Goal: Information Seeking & Learning: Check status

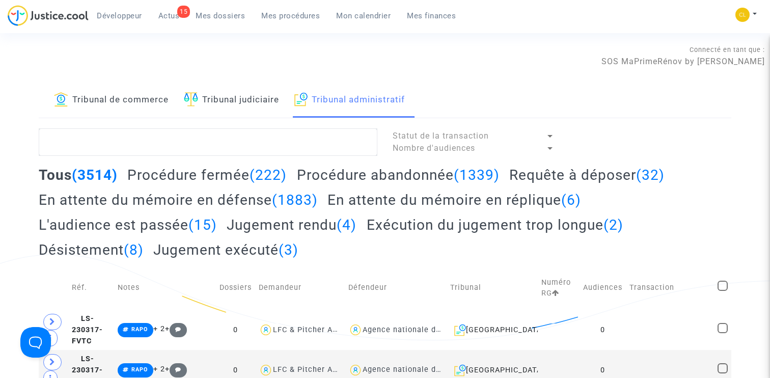
click at [382, 17] on span "Mon calendrier" at bounding box center [363, 15] width 54 height 9
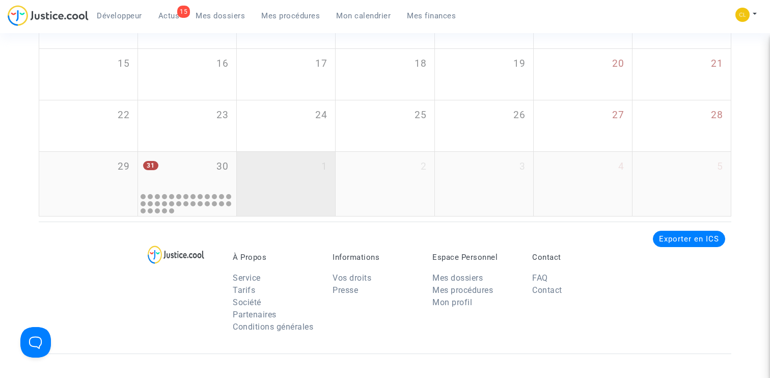
scroll to position [237, 0]
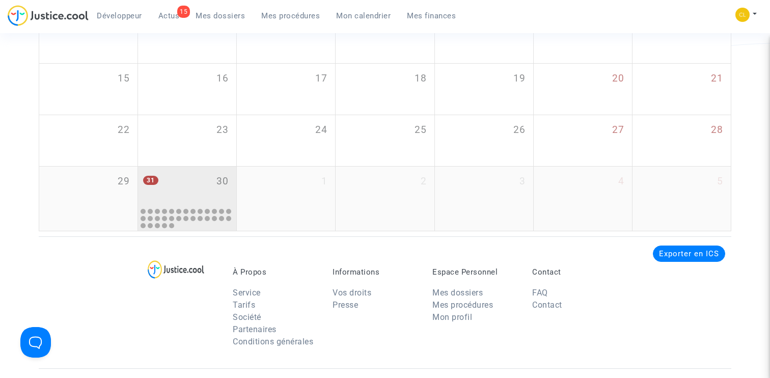
click at [206, 191] on div "31 30" at bounding box center [187, 186] width 98 height 40
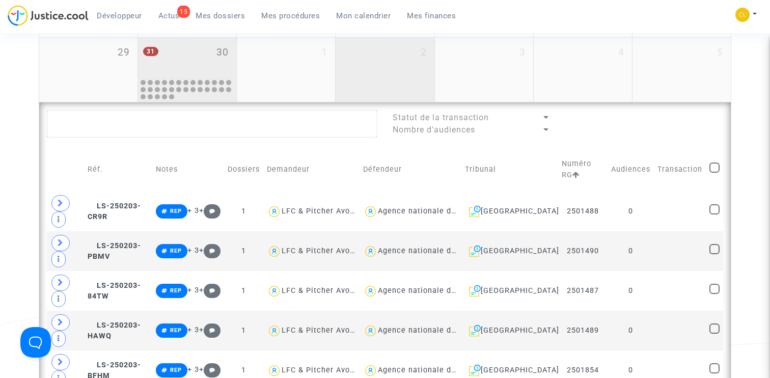
scroll to position [455, 0]
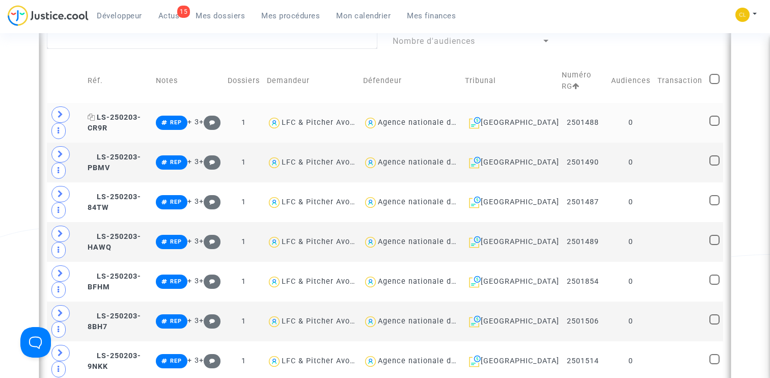
click at [125, 117] on span "LS-250203-CR9R" at bounding box center [114, 123] width 53 height 20
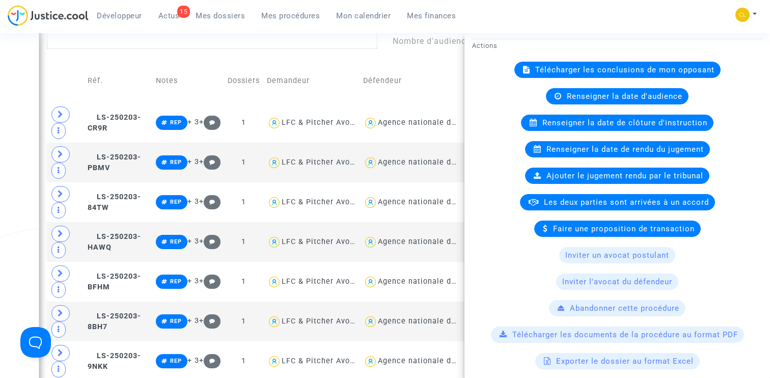
scroll to position [0, 0]
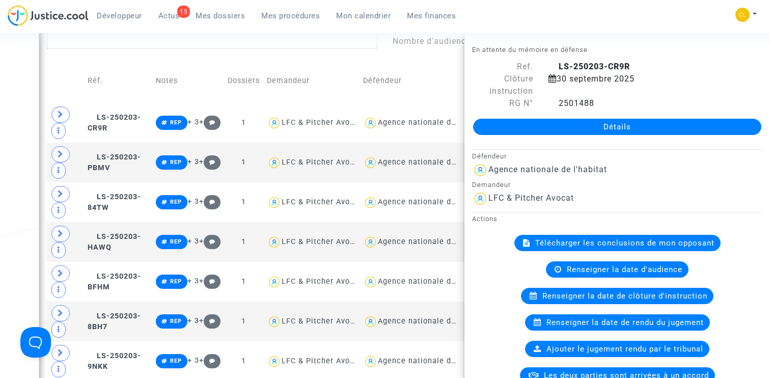
click at [73, 64] on td at bounding box center [65, 81] width 37 height 44
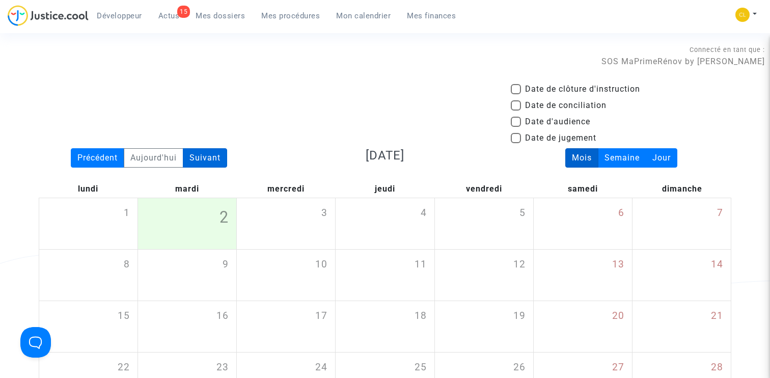
click at [212, 159] on div "Suivant" at bounding box center [205, 157] width 44 height 19
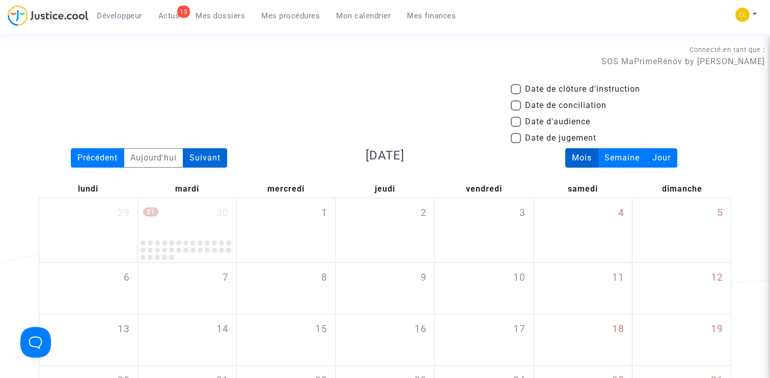
click at [201, 162] on div "Suivant" at bounding box center [205, 157] width 44 height 19
click at [205, 154] on div "Suivant" at bounding box center [205, 157] width 44 height 19
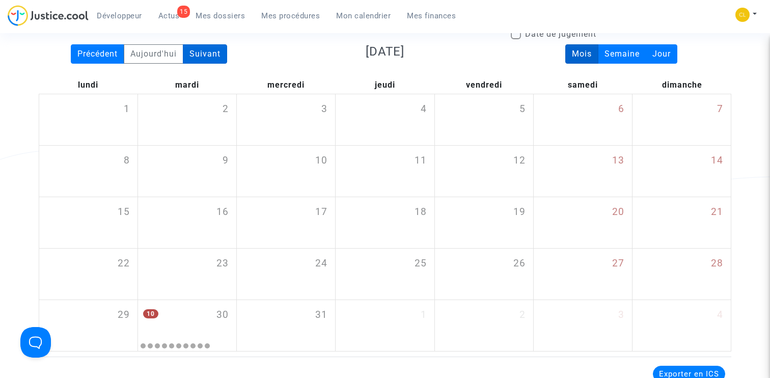
scroll to position [53, 0]
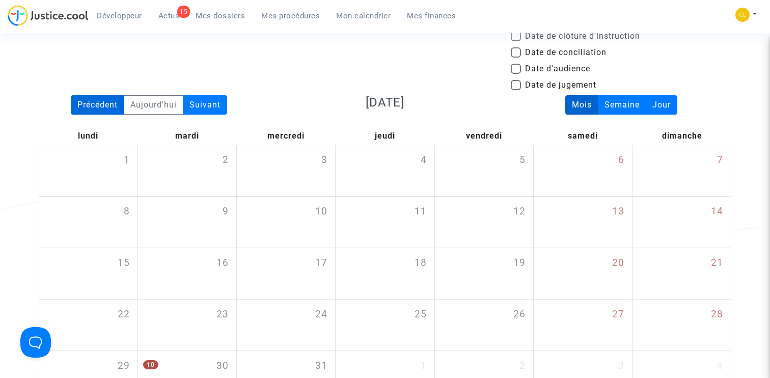
click at [109, 108] on div "Précédent" at bounding box center [97, 104] width 53 height 19
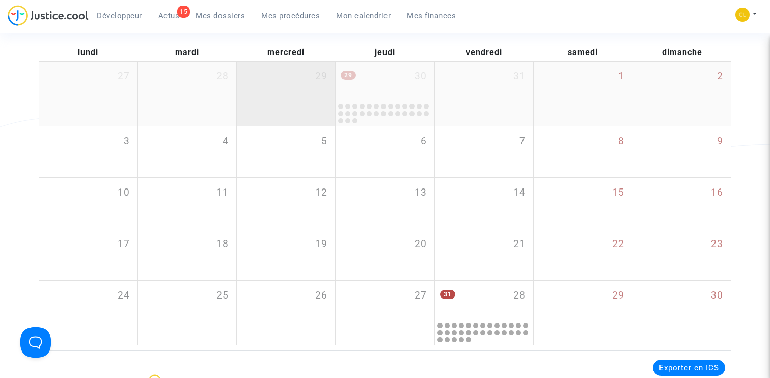
scroll to position [186, 0]
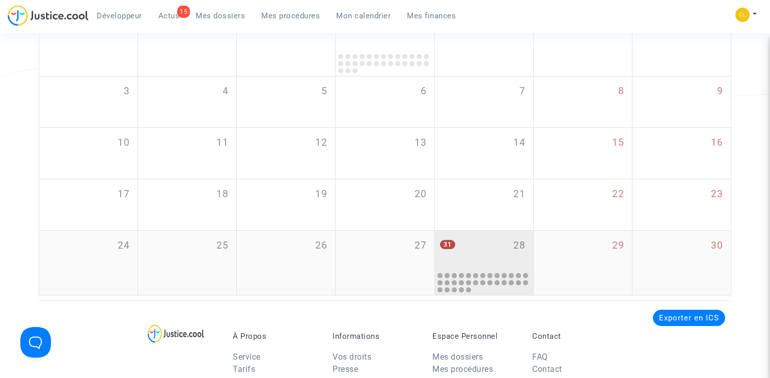
click at [479, 245] on div "31 28" at bounding box center [484, 251] width 98 height 40
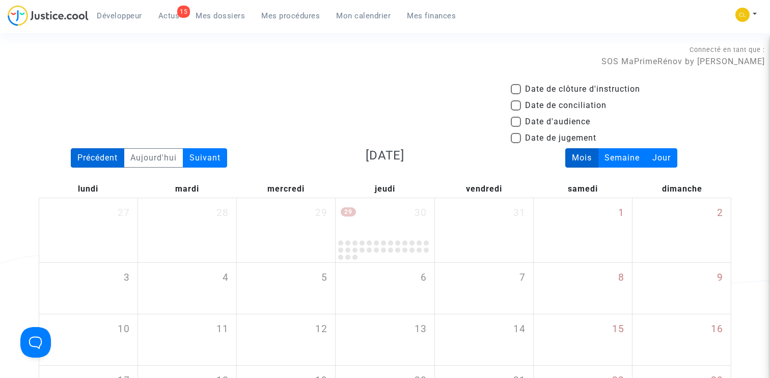
click at [105, 156] on div "Précédent" at bounding box center [97, 157] width 53 height 19
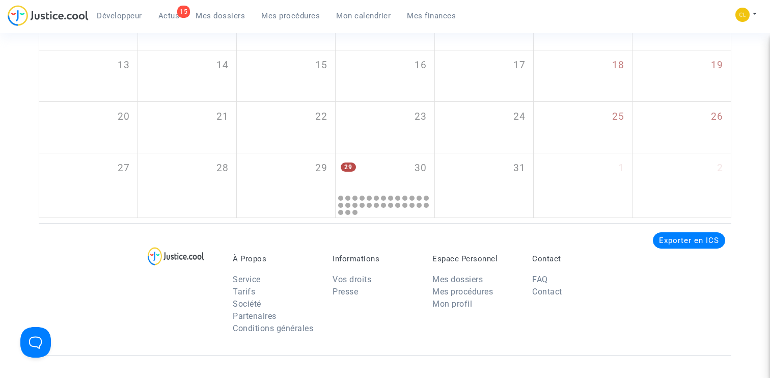
scroll to position [315, 0]
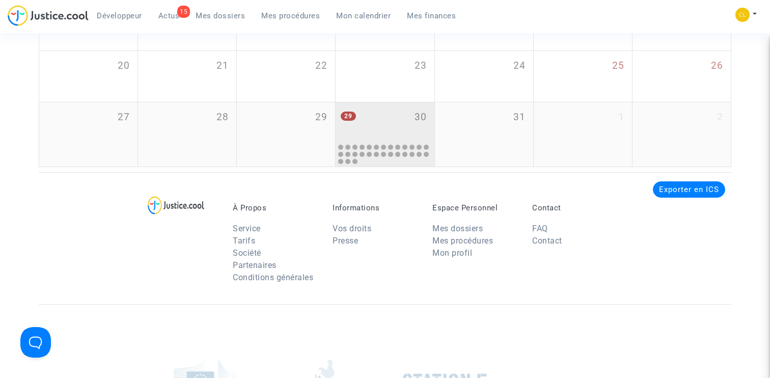
click at [391, 124] on div "29 30" at bounding box center [384, 122] width 98 height 40
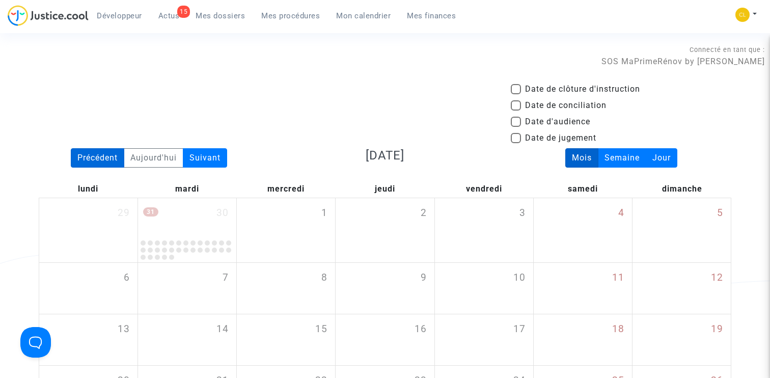
click at [95, 161] on div "Précédent" at bounding box center [97, 157] width 53 height 19
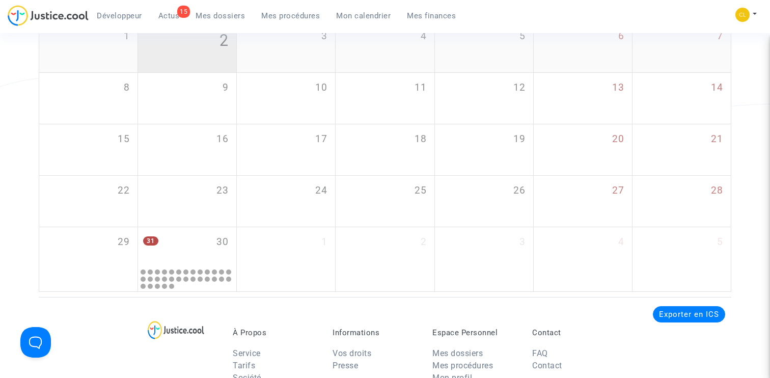
scroll to position [258, 0]
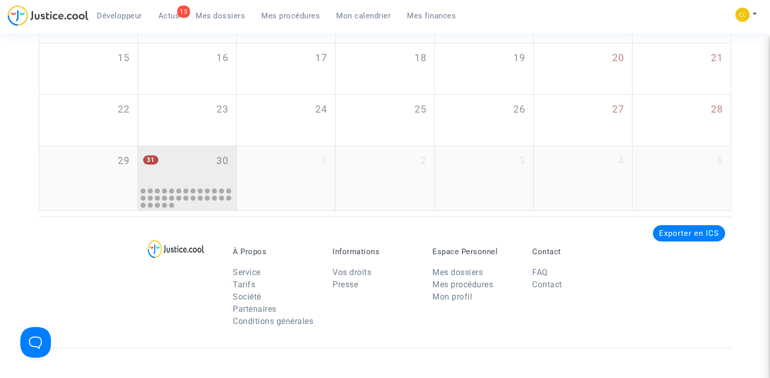
click at [204, 163] on div "31 30" at bounding box center [187, 166] width 98 height 40
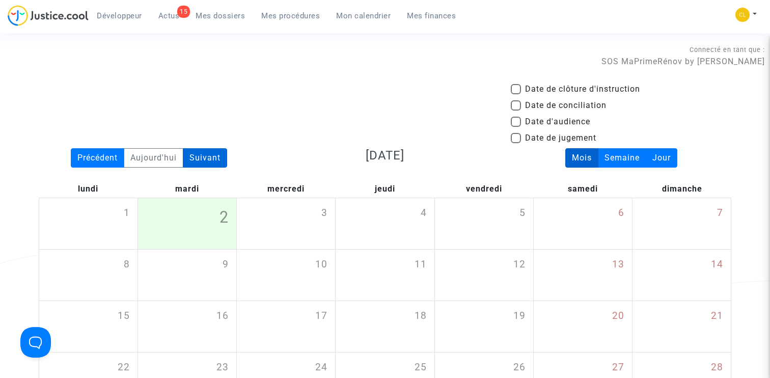
click at [215, 159] on div "Suivant" at bounding box center [205, 157] width 44 height 19
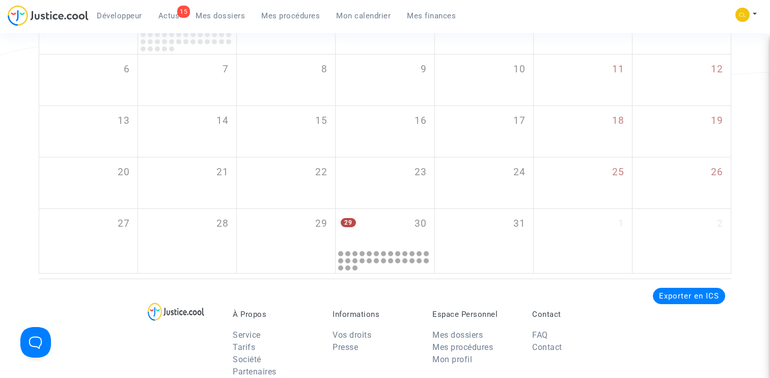
scroll to position [303, 0]
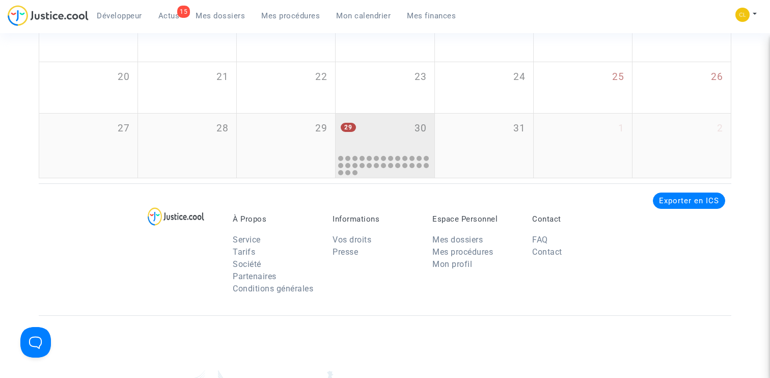
click at [399, 127] on div "29 30" at bounding box center [384, 134] width 98 height 40
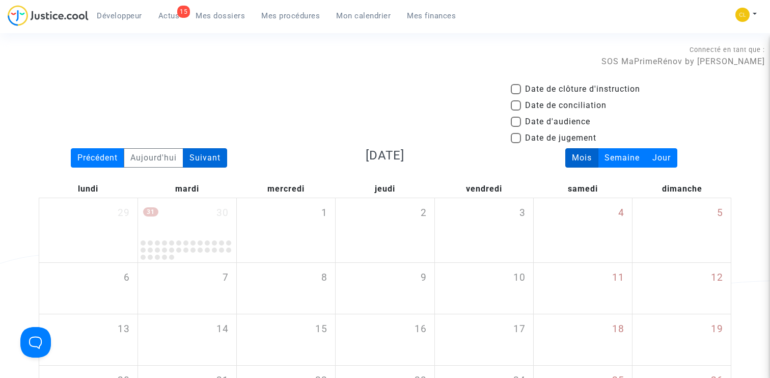
click at [212, 153] on div "Suivant" at bounding box center [205, 157] width 44 height 19
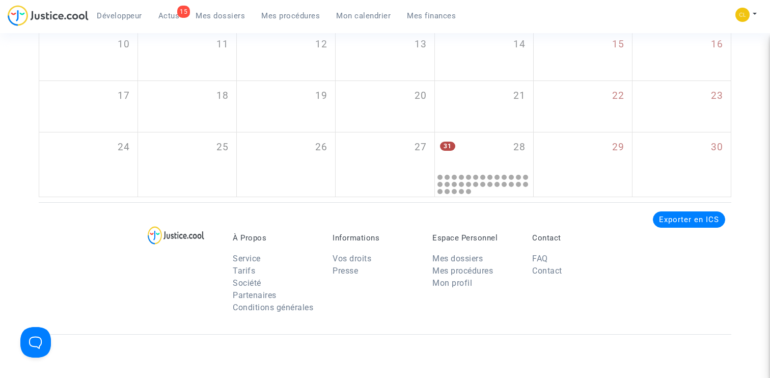
scroll to position [333, 0]
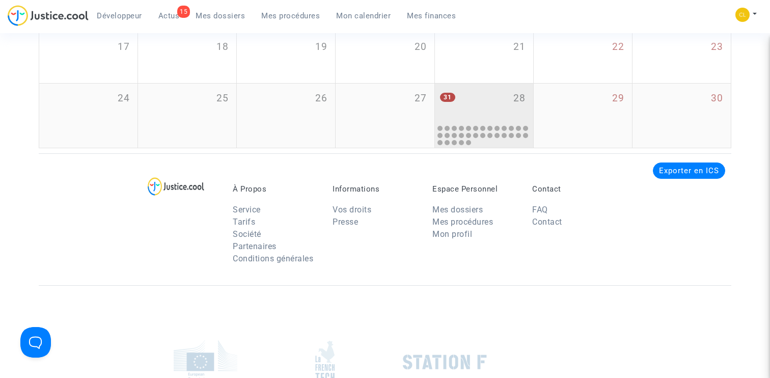
click at [486, 112] on div "31 28" at bounding box center [484, 103] width 98 height 40
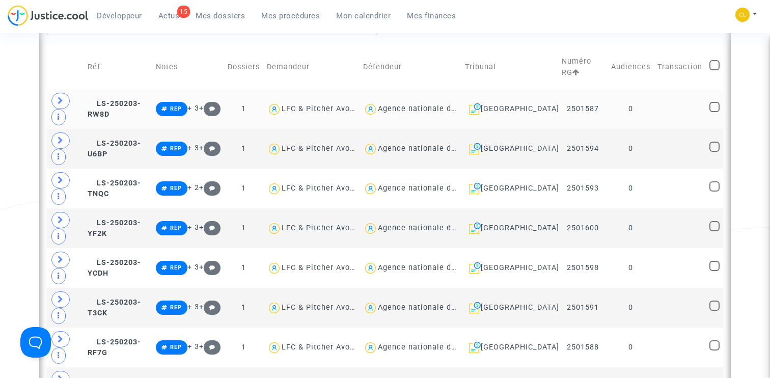
scroll to position [465, 0]
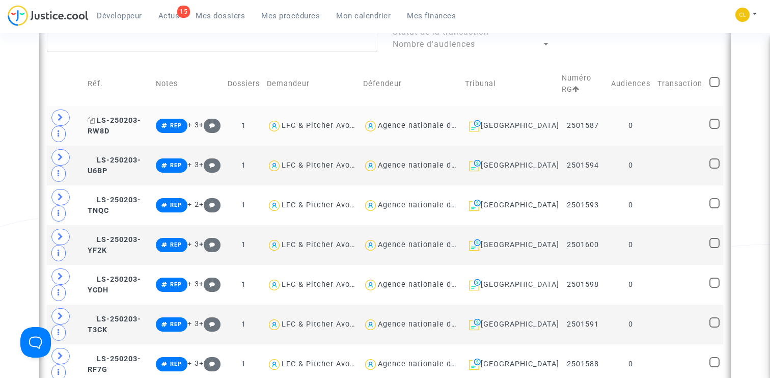
click at [125, 118] on span "LS-250203-RW8D" at bounding box center [114, 126] width 53 height 20
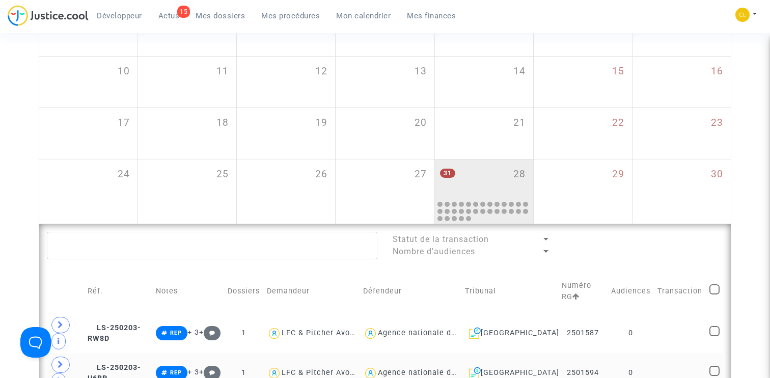
scroll to position [136, 0]
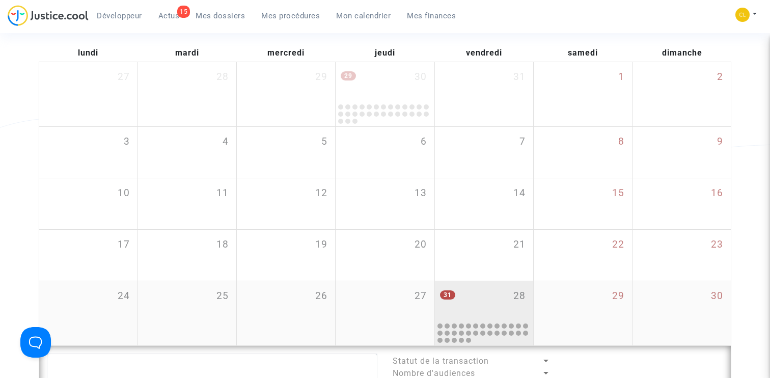
click at [470, 293] on div "31 28" at bounding box center [484, 301] width 98 height 40
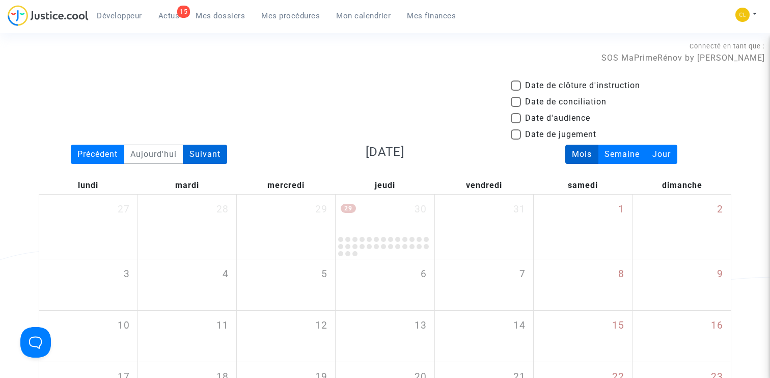
click at [209, 151] on div "Suivant" at bounding box center [205, 154] width 44 height 19
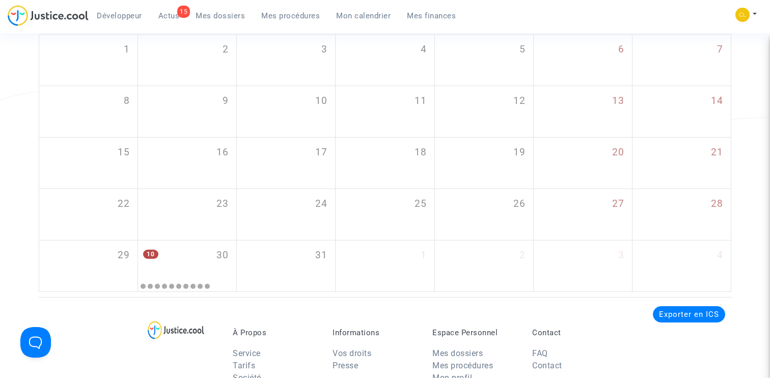
scroll to position [276, 0]
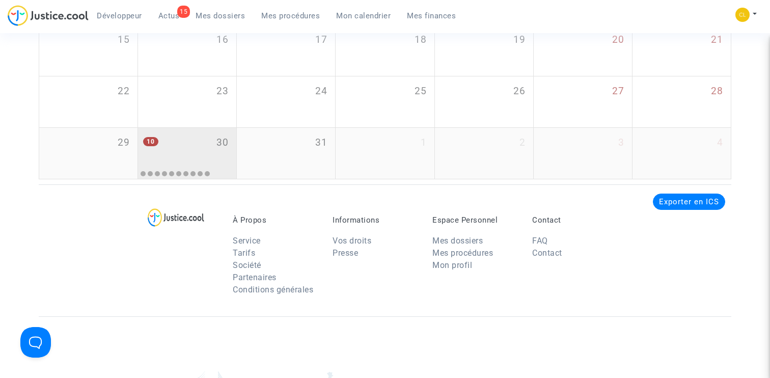
click at [197, 148] on div "10 30" at bounding box center [187, 148] width 98 height 40
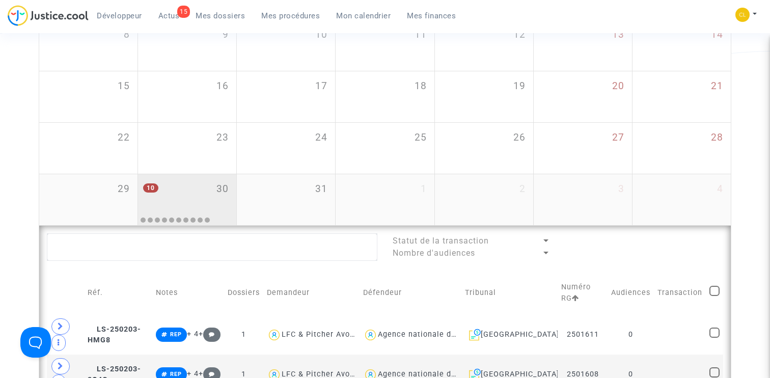
click at [219, 205] on div "10 30" at bounding box center [187, 194] width 98 height 40
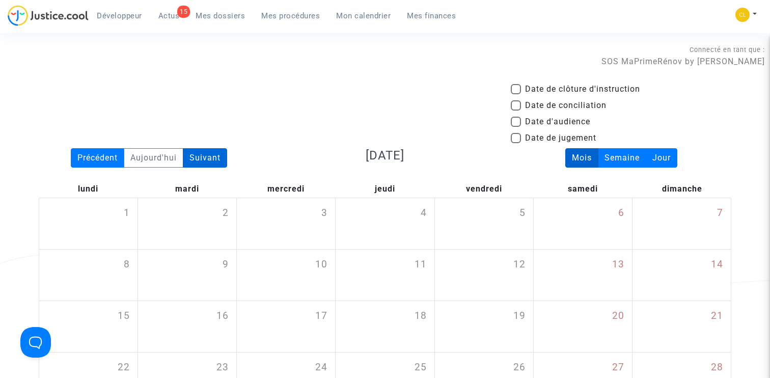
click at [209, 159] on div "Suivant" at bounding box center [205, 157] width 44 height 19
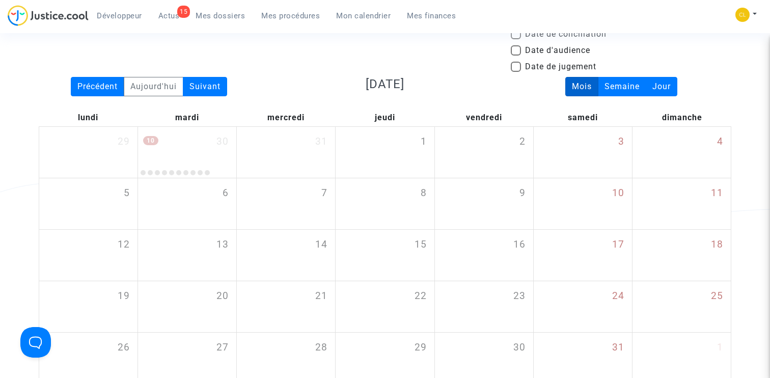
scroll to position [67, 0]
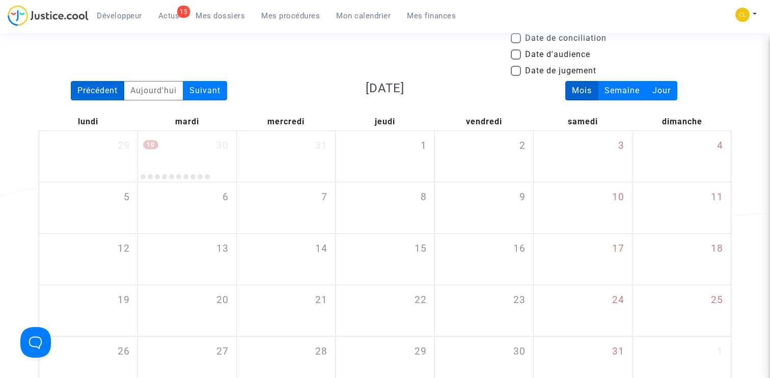
click at [93, 88] on div "Précédent" at bounding box center [97, 90] width 53 height 19
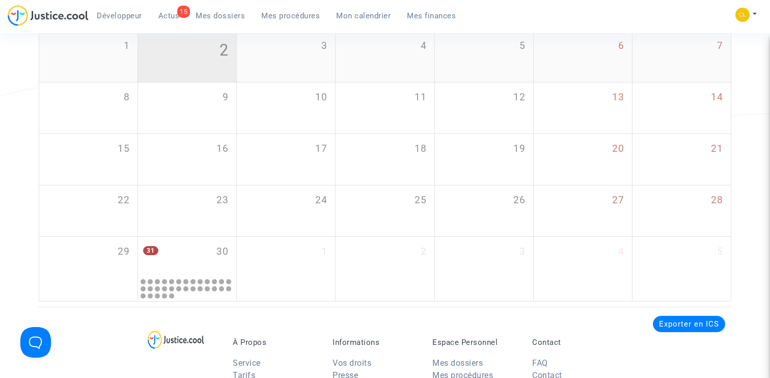
scroll to position [0, 0]
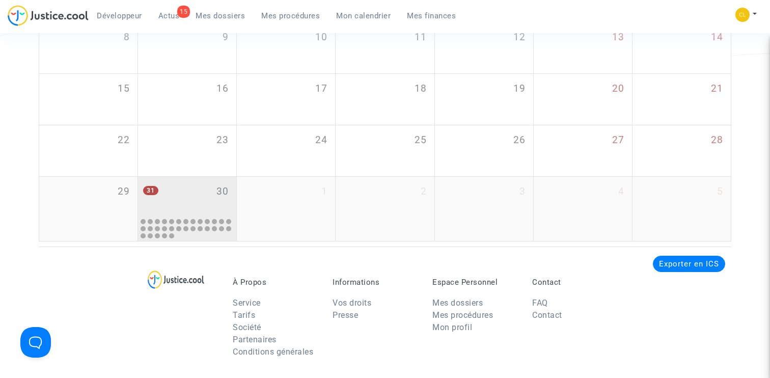
click at [179, 185] on div "31 30" at bounding box center [187, 197] width 98 height 40
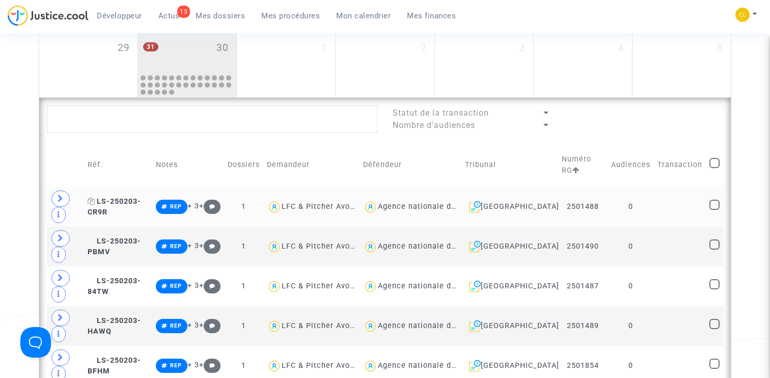
click at [137, 204] on span "LS-250203-CR9R" at bounding box center [114, 207] width 53 height 20
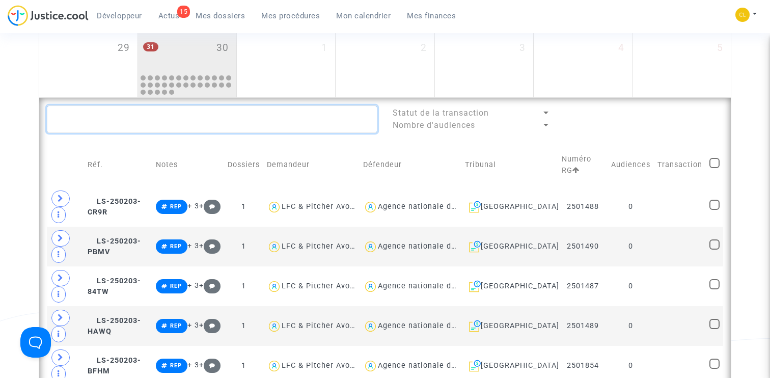
click at [116, 116] on textarea at bounding box center [212, 118] width 330 height 27
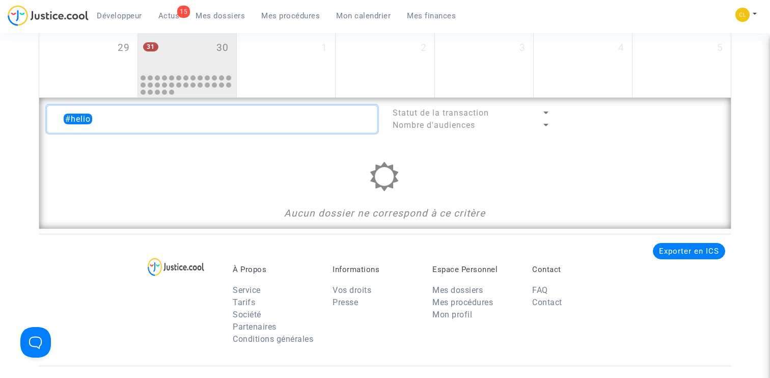
click at [109, 121] on textarea at bounding box center [212, 118] width 330 height 27
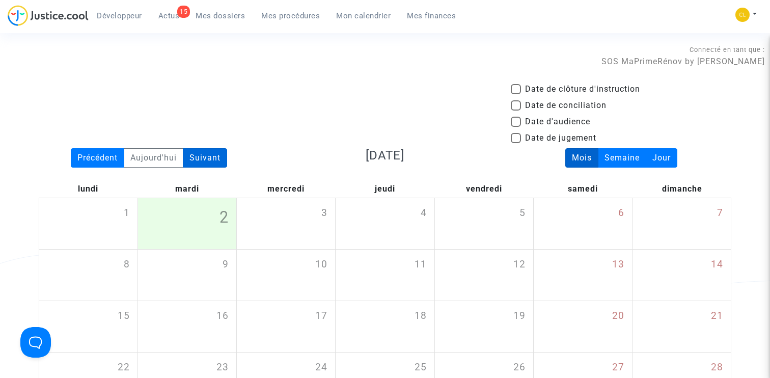
type textarea "#helio"
click at [203, 156] on div "Suivant" at bounding box center [205, 157] width 44 height 19
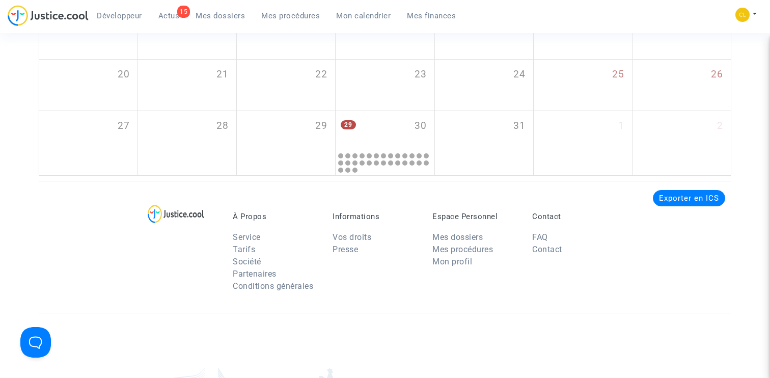
scroll to position [322, 0]
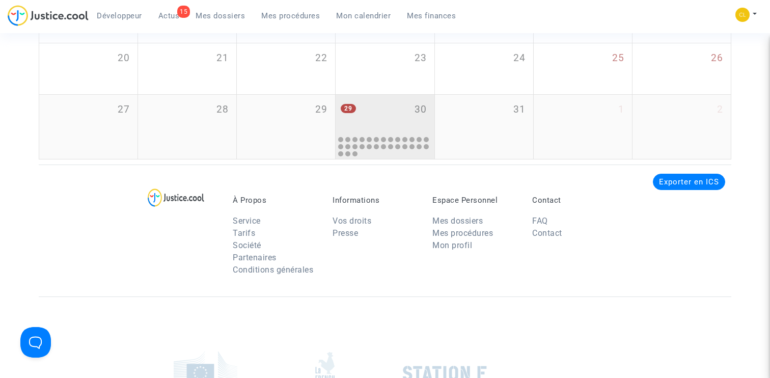
click at [385, 115] on div "29 30" at bounding box center [384, 115] width 98 height 40
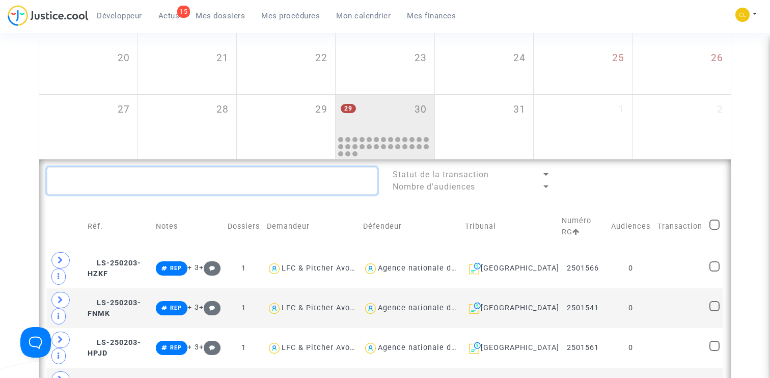
click at [179, 182] on textarea at bounding box center [212, 180] width 330 height 27
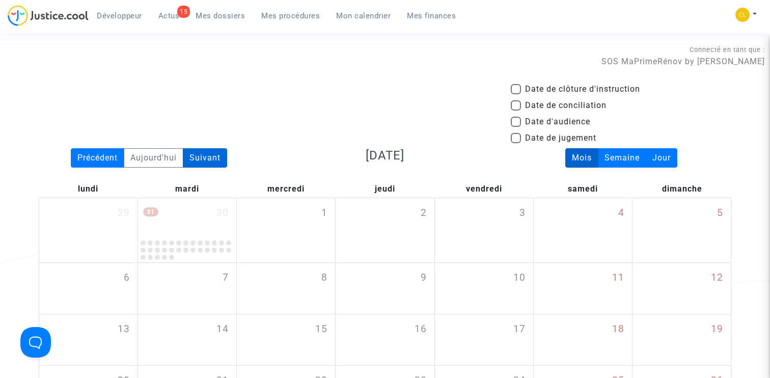
type textarea "#helio"
click at [212, 156] on div "Suivant" at bounding box center [205, 157] width 44 height 19
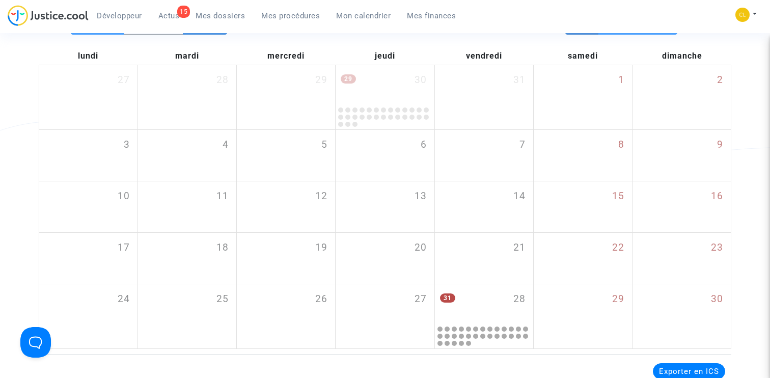
scroll to position [269, 0]
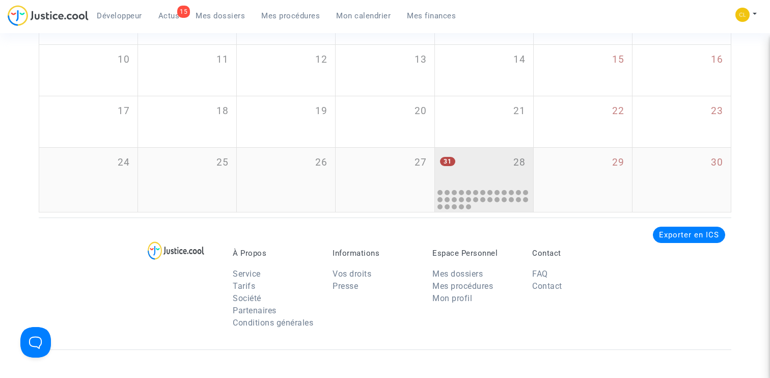
click at [471, 158] on div "31 28" at bounding box center [484, 168] width 98 height 40
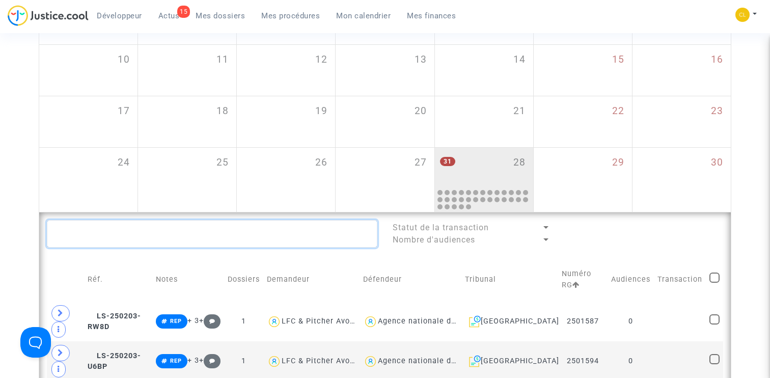
click at [197, 231] on textarea at bounding box center [212, 233] width 330 height 27
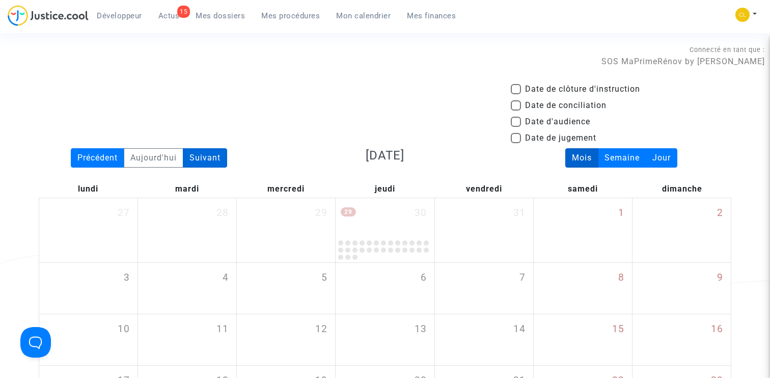
type textarea "#helio"
click at [208, 155] on div "Suivant" at bounding box center [205, 157] width 44 height 19
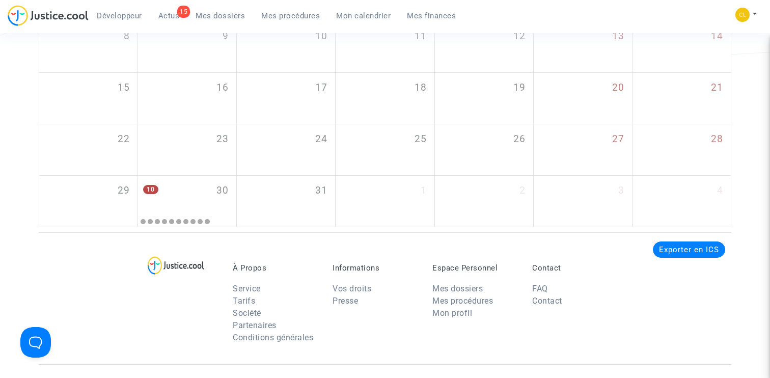
scroll to position [369, 0]
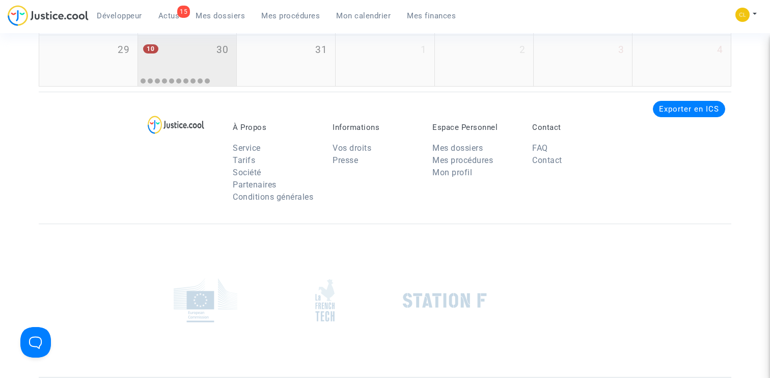
click at [228, 63] on div "10 30" at bounding box center [187, 55] width 98 height 40
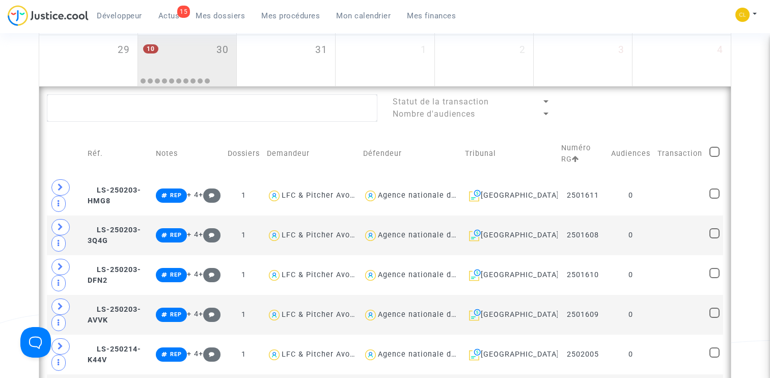
click at [195, 127] on lawsuits-list "Statut de la transaction Nombre d'audiences Réf. Notes Dossiers Demandeur Défen…" at bounding box center [385, 333] width 676 height 478
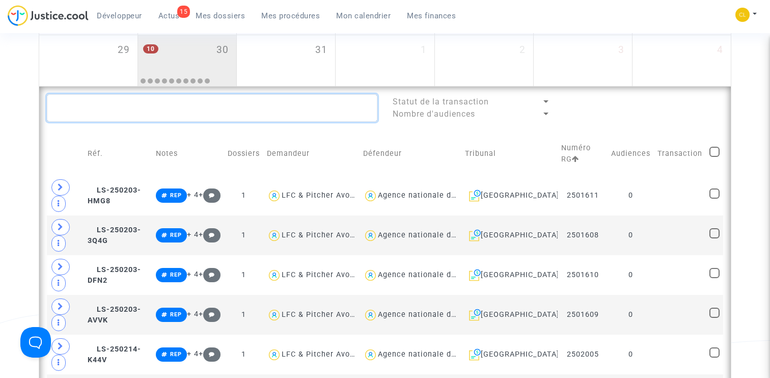
click at [195, 121] on textarea at bounding box center [212, 107] width 330 height 27
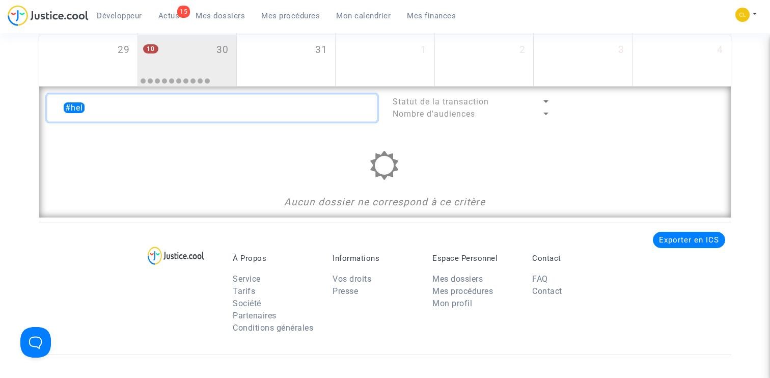
type textarea "#helio"
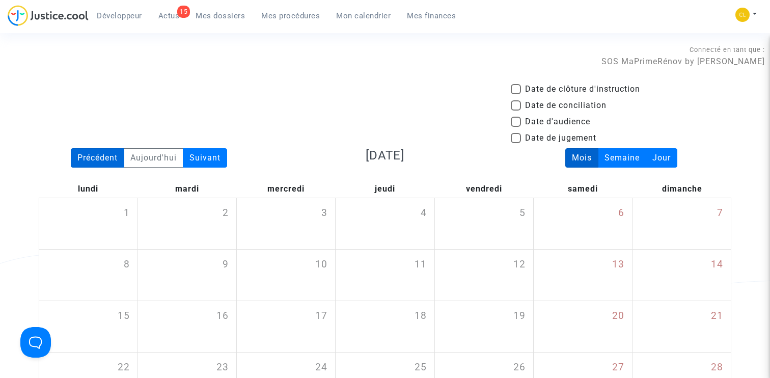
click at [88, 163] on div "Précédent" at bounding box center [97, 157] width 53 height 19
click at [88, 162] on div "Précédent" at bounding box center [97, 157] width 53 height 19
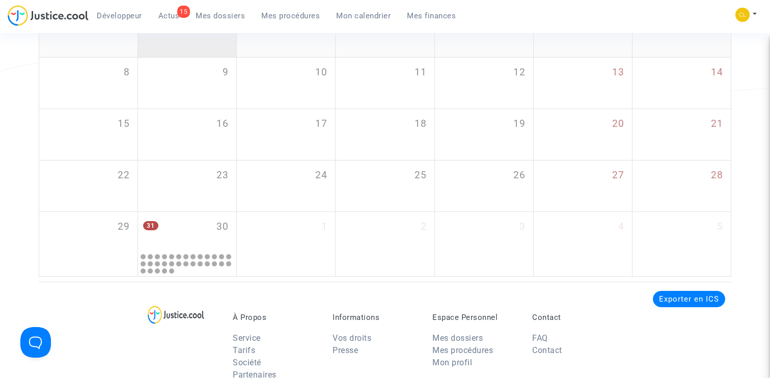
scroll to position [287, 0]
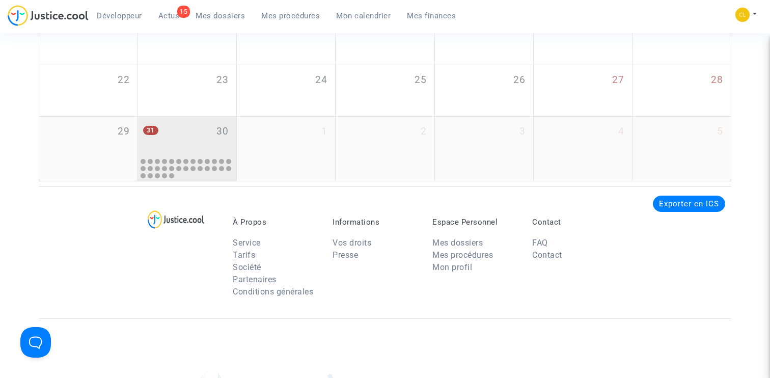
click at [194, 146] on div "31 30" at bounding box center [187, 137] width 98 height 40
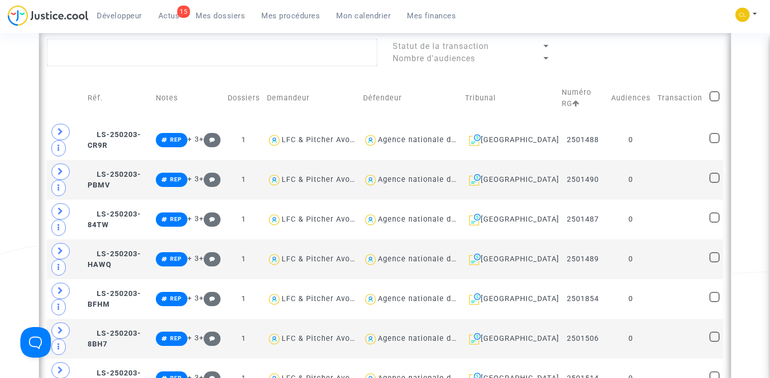
scroll to position [445, 0]
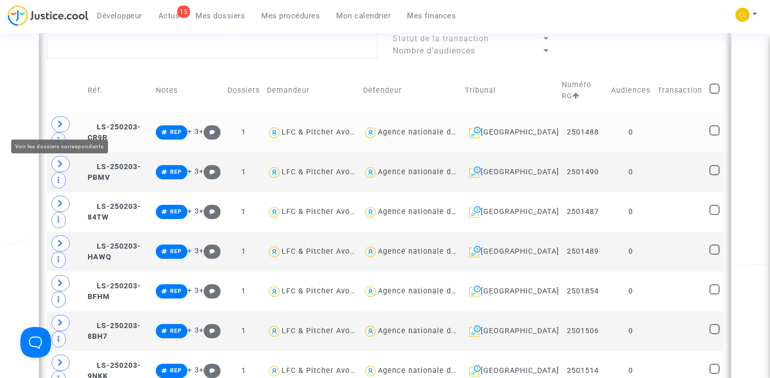
click at [58, 125] on icon at bounding box center [61, 124] width 6 height 8
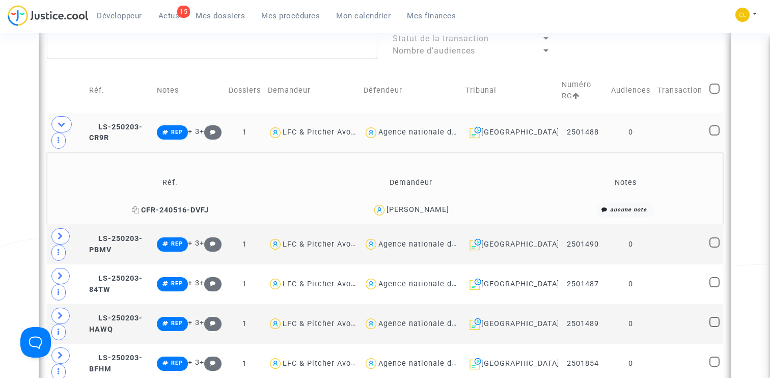
click at [170, 211] on span "CFR-240516-DVFJ" at bounding box center [170, 210] width 77 height 9
